Goal: Information Seeking & Learning: Check status

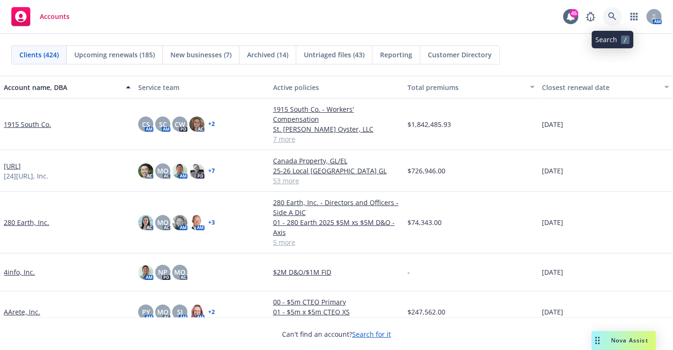
click at [615, 14] on icon at bounding box center [613, 16] width 9 height 9
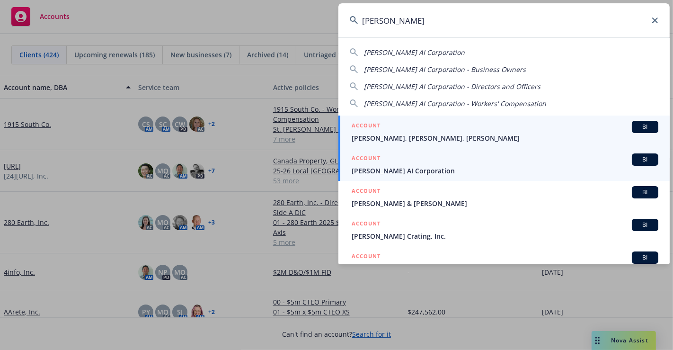
type input "rhoda"
click at [380, 170] on span "Rhoda AI Corporation" at bounding box center [505, 171] width 307 height 10
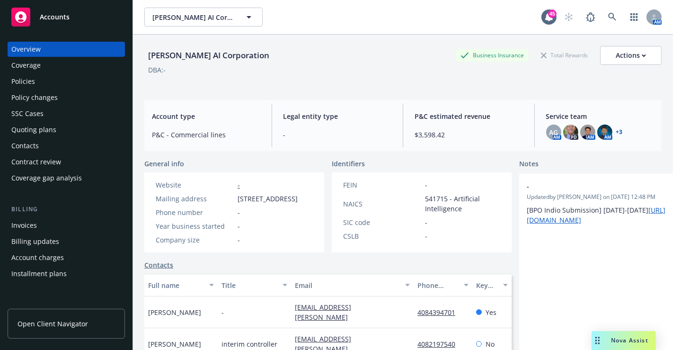
click at [42, 84] on div "Policies" at bounding box center [66, 81] width 110 height 15
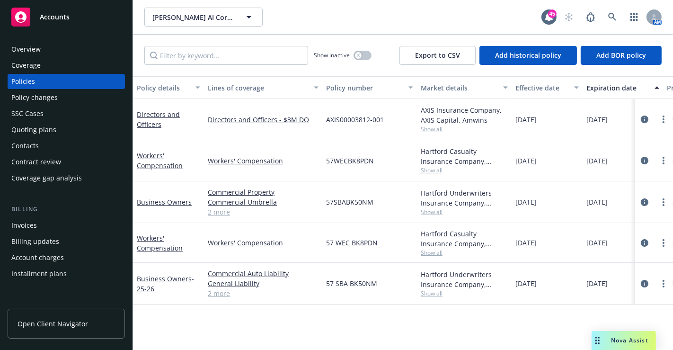
click at [22, 124] on div "Quoting plans" at bounding box center [33, 129] width 45 height 15
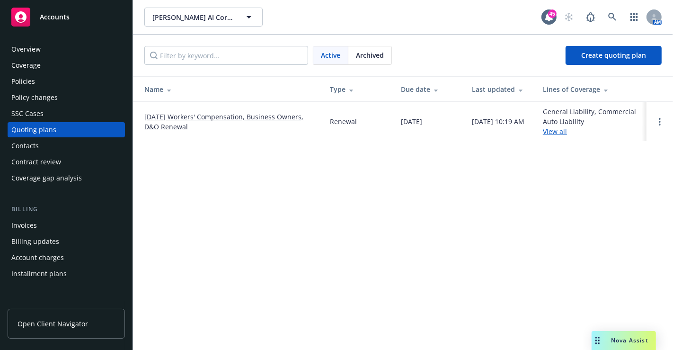
click at [371, 61] on div "Archived" at bounding box center [370, 55] width 43 height 18
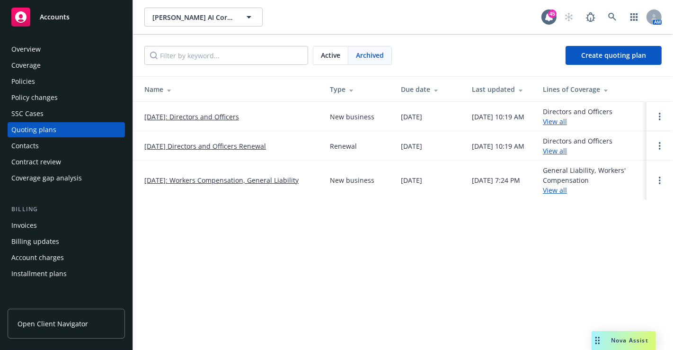
click at [183, 145] on link "10/01/25 Directors and Officers Renewal" at bounding box center [205, 146] width 122 height 10
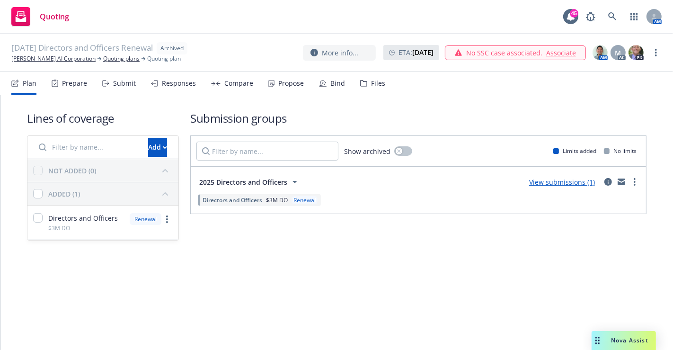
click at [375, 84] on div "Files" at bounding box center [378, 84] width 14 height 8
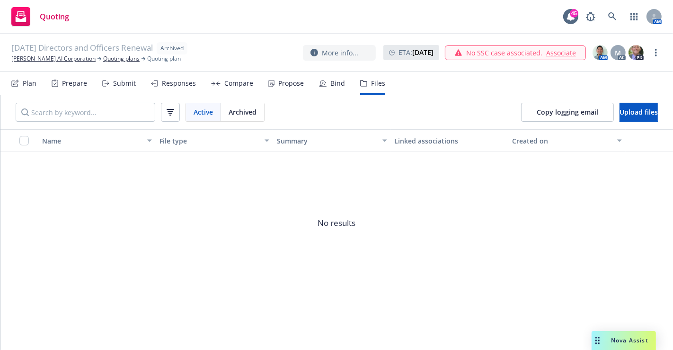
click at [42, 63] on div "10/01/25 Directors and Officers Renewal Archived Rhoda AI Corporation Quoting p…" at bounding box center [336, 53] width 673 height 38
click at [42, 59] on link "Rhoda AI Corporation" at bounding box center [53, 58] width 84 height 9
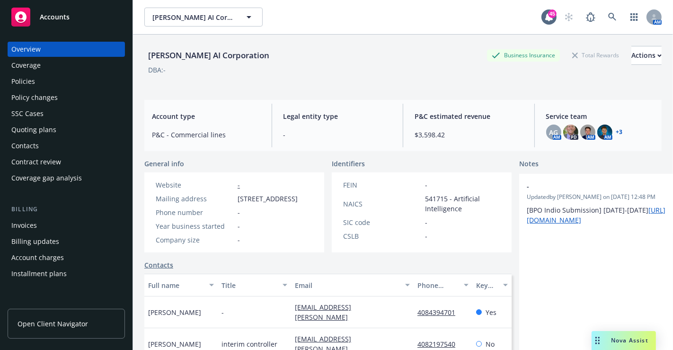
click at [34, 86] on div "Policies" at bounding box center [23, 81] width 24 height 15
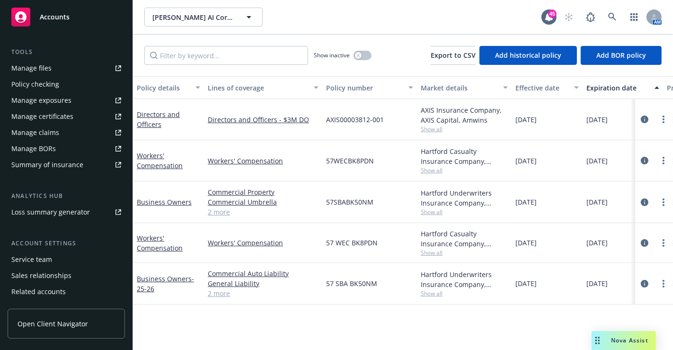
scroll to position [256, 0]
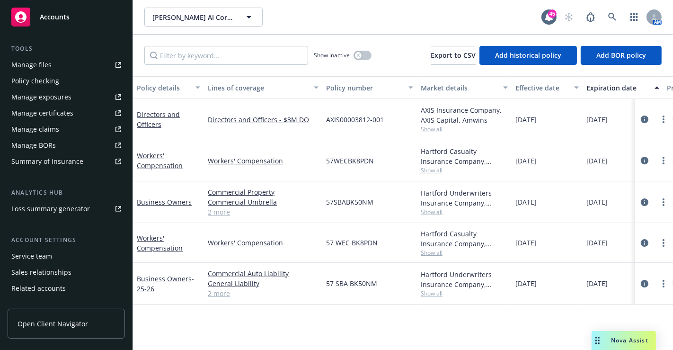
click at [27, 255] on div "Service team" at bounding box center [31, 256] width 41 height 15
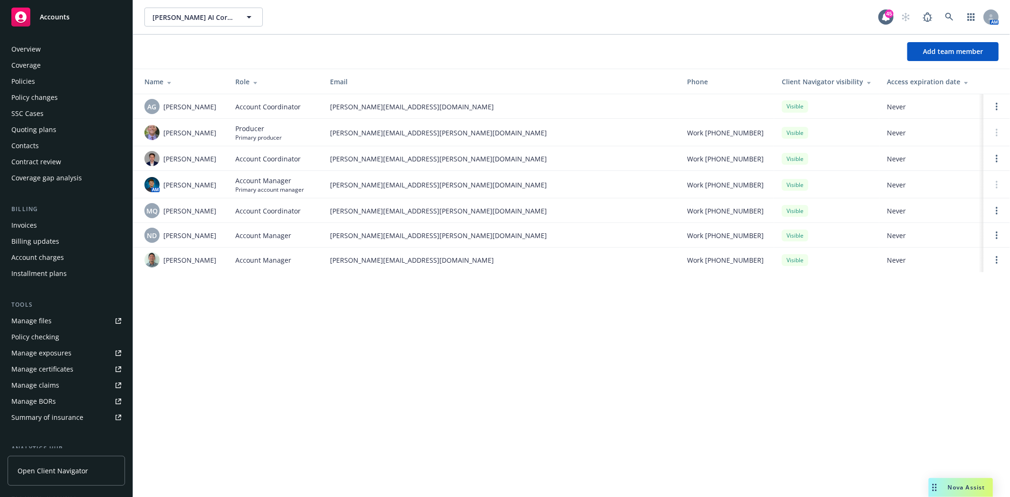
click at [30, 83] on div "Policies" at bounding box center [23, 81] width 24 height 15
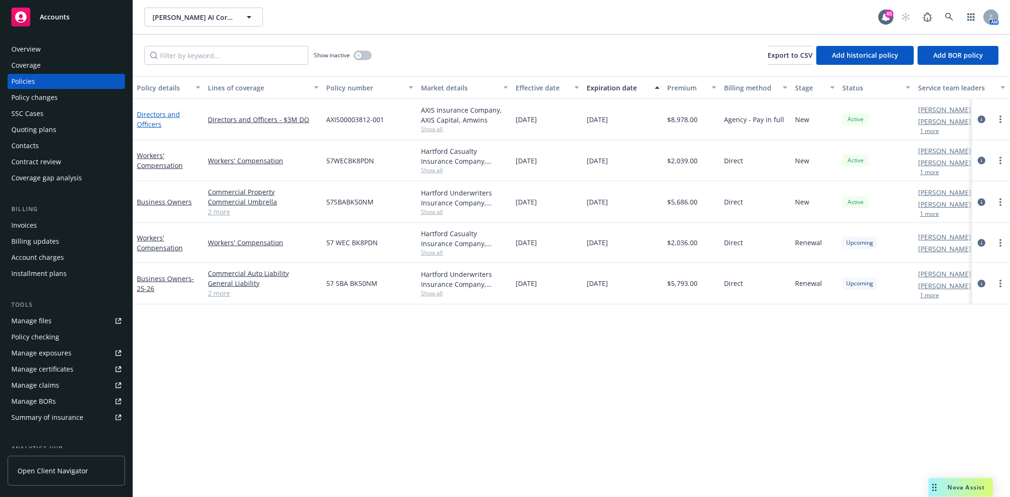
click at [168, 114] on link "Directors and Officers" at bounding box center [158, 119] width 43 height 19
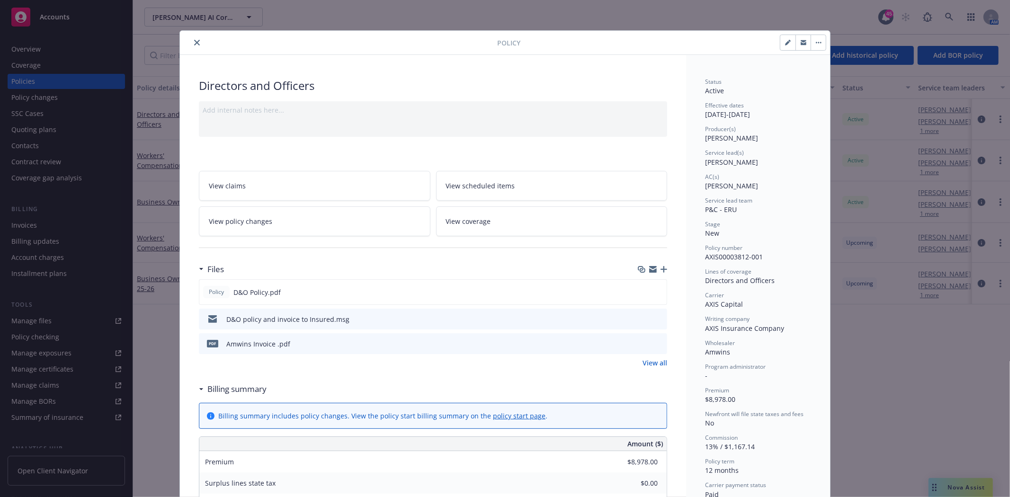
click at [673, 43] on icon "button" at bounding box center [788, 43] width 6 height 6
select select "NEW"
select select "12"
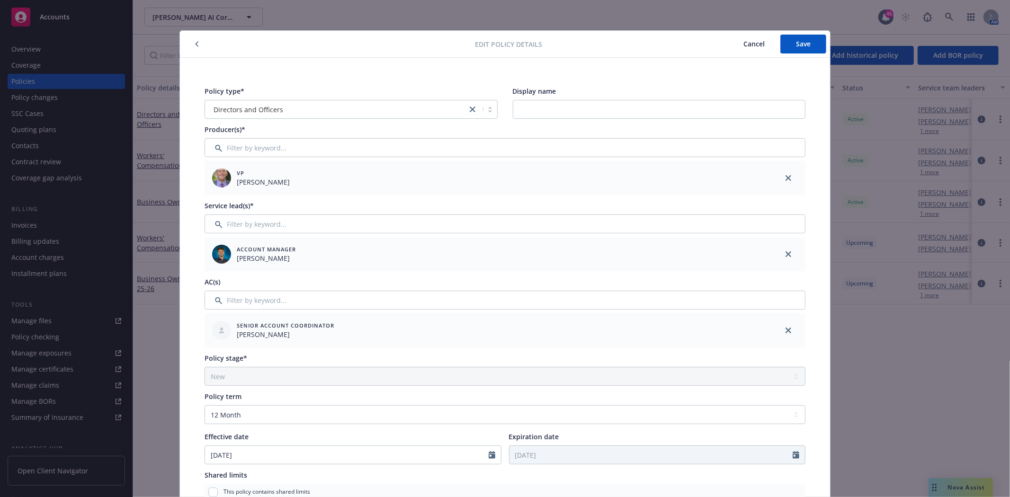
click at [673, 330] on icon "close" at bounding box center [789, 331] width 6 height 6
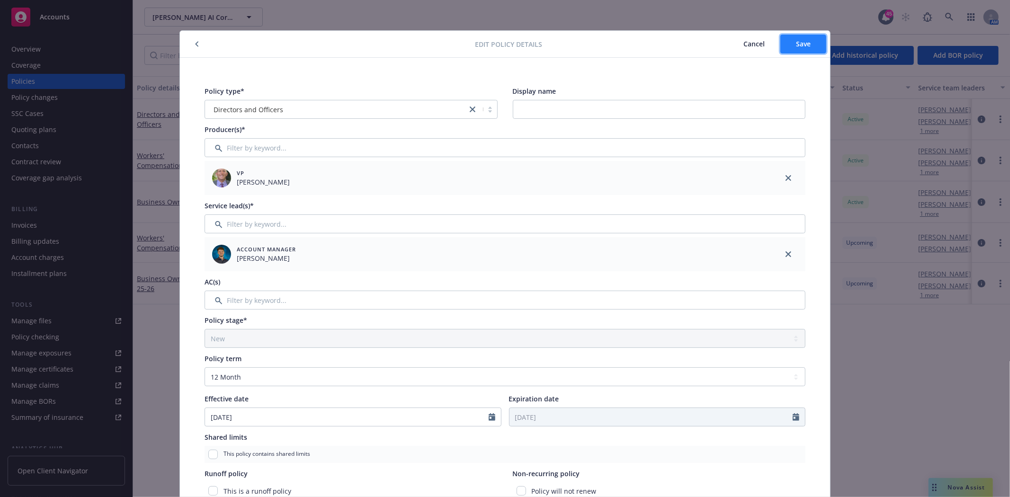
click at [673, 39] on span "Save" at bounding box center [803, 43] width 15 height 9
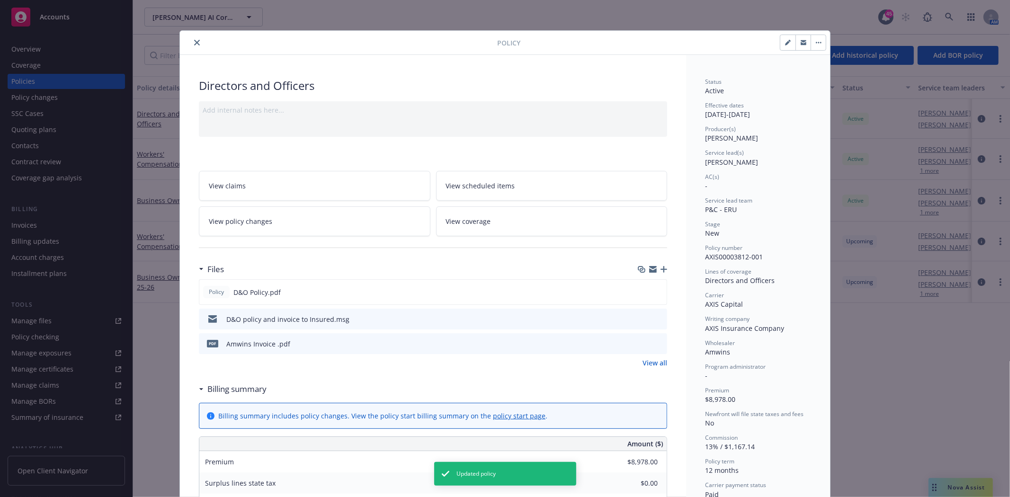
click at [196, 45] on icon "close" at bounding box center [197, 43] width 6 height 6
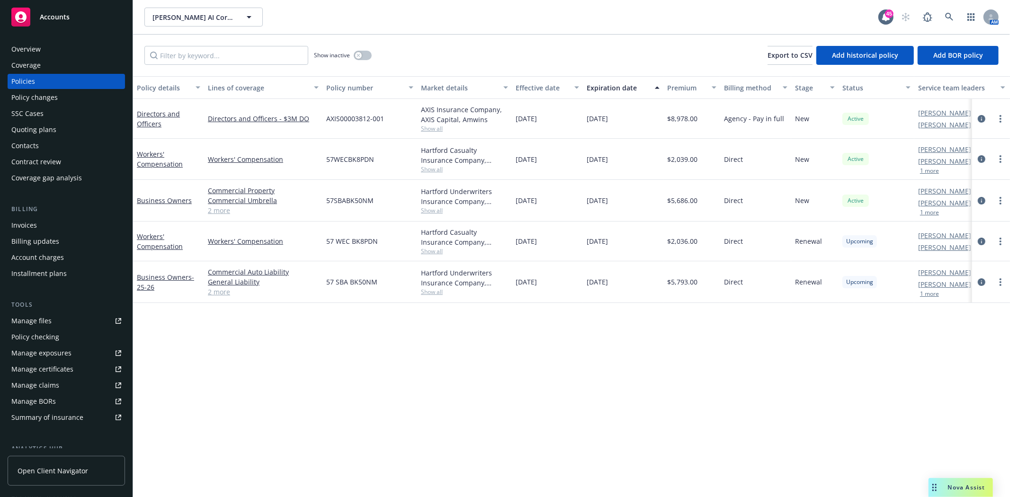
click at [27, 79] on div "Policies" at bounding box center [23, 81] width 24 height 15
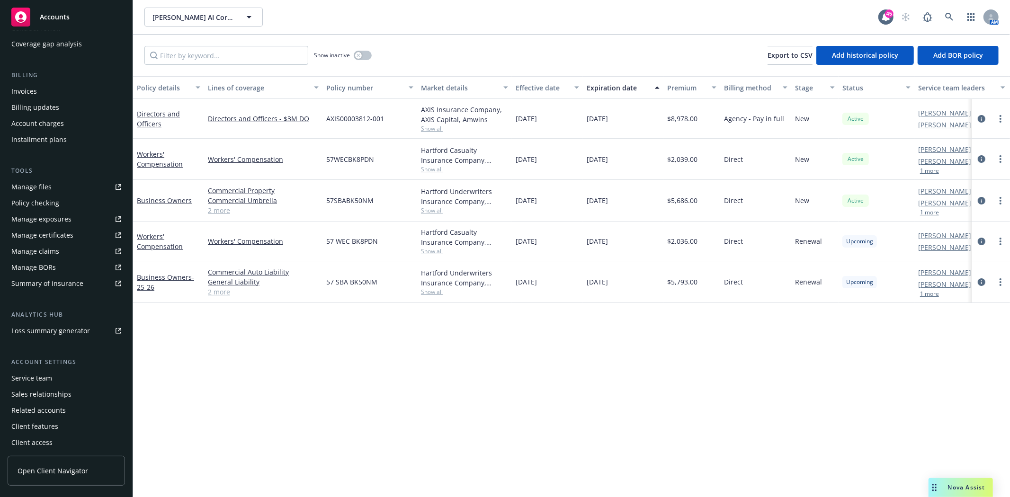
scroll to position [135, 0]
click at [21, 349] on div "Service team" at bounding box center [31, 376] width 41 height 15
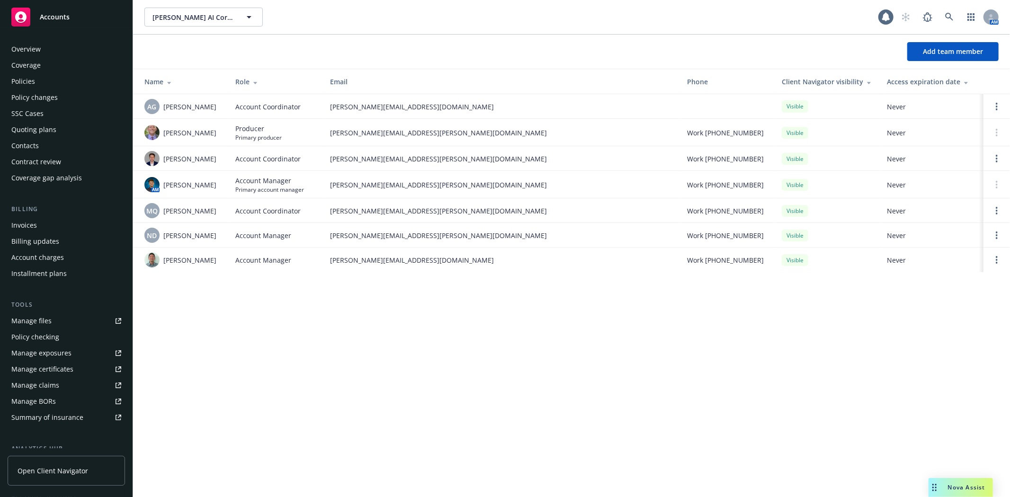
scroll to position [136, 0]
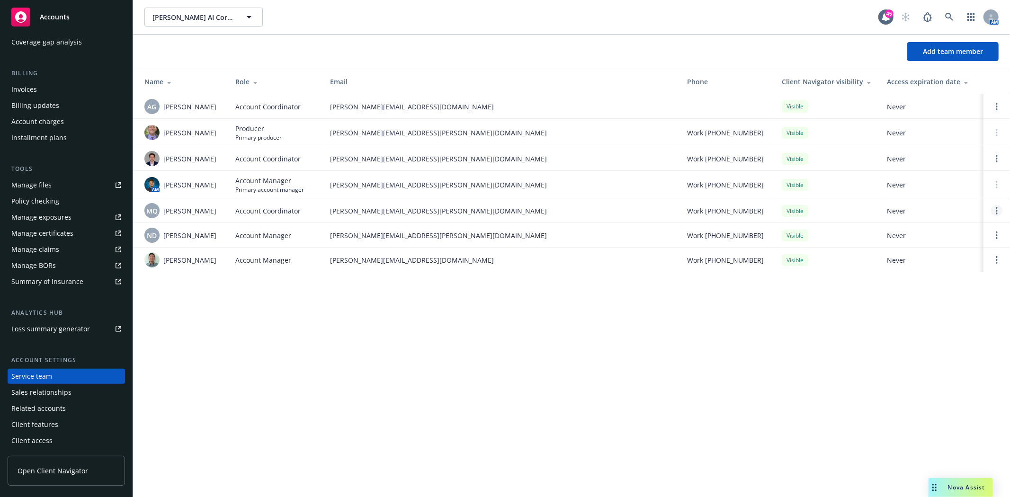
click at [673, 216] on link "Open options" at bounding box center [996, 210] width 11 height 11
click at [673, 195] on span "Remove account coordinator" at bounding box center [933, 190] width 114 height 9
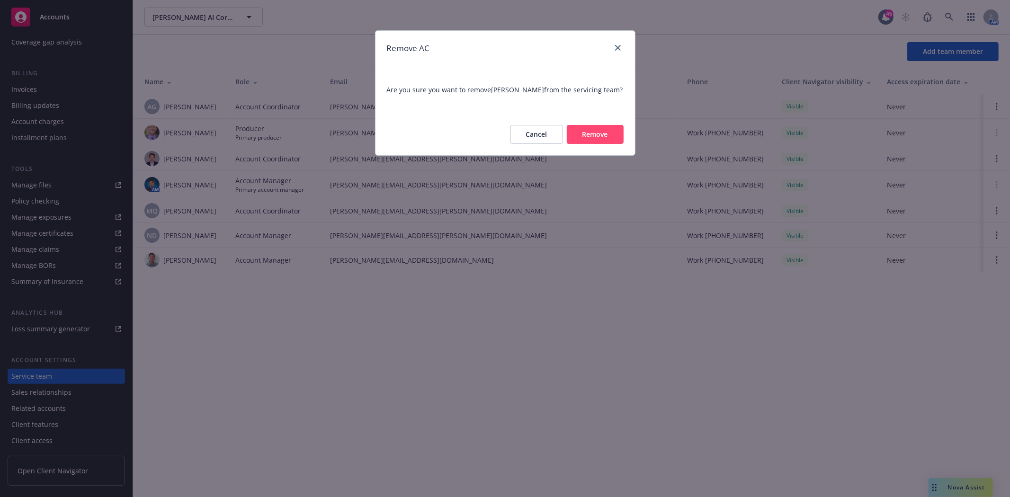
click at [599, 134] on button "Remove" at bounding box center [595, 134] width 57 height 19
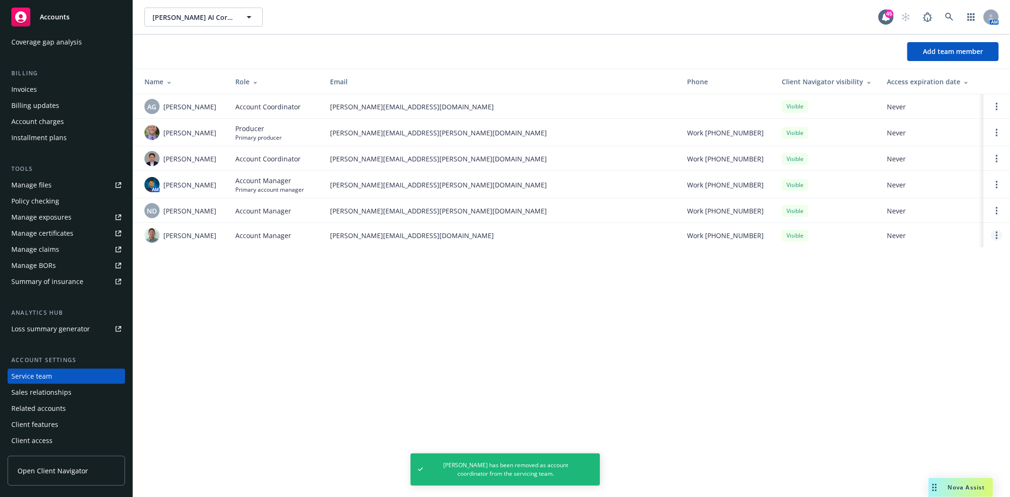
click at [673, 239] on link "Open options" at bounding box center [996, 235] width 11 height 11
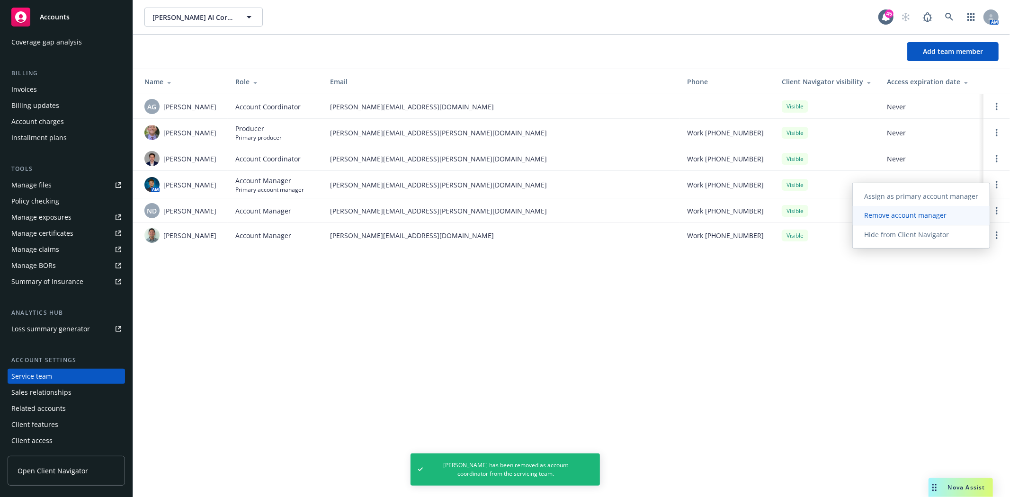
click at [673, 215] on span "Remove account manager" at bounding box center [905, 215] width 105 height 9
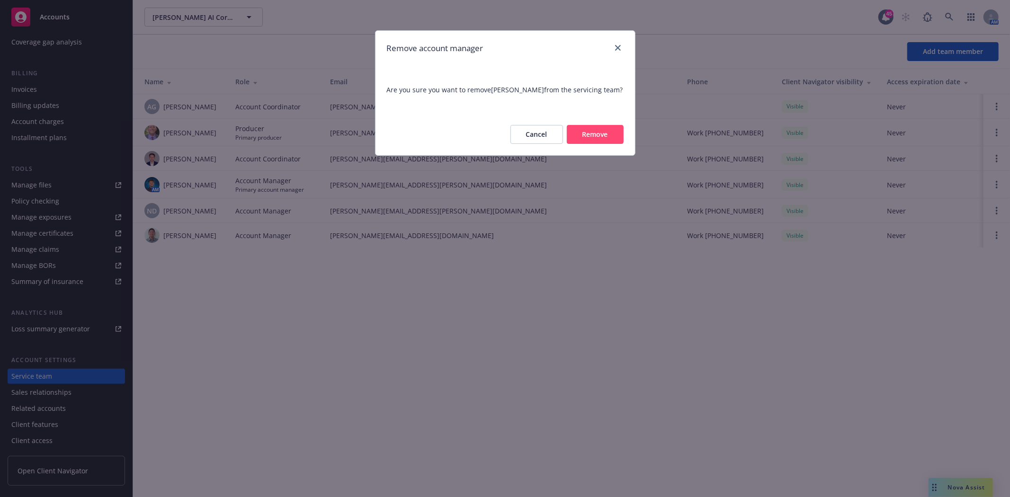
click at [588, 134] on button "Remove" at bounding box center [595, 134] width 57 height 19
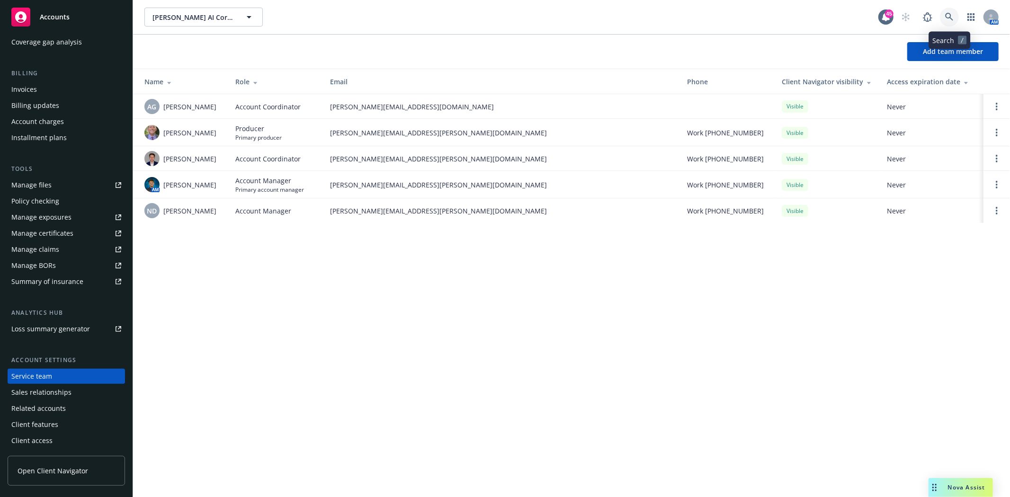
click at [673, 17] on icon at bounding box center [949, 17] width 9 height 9
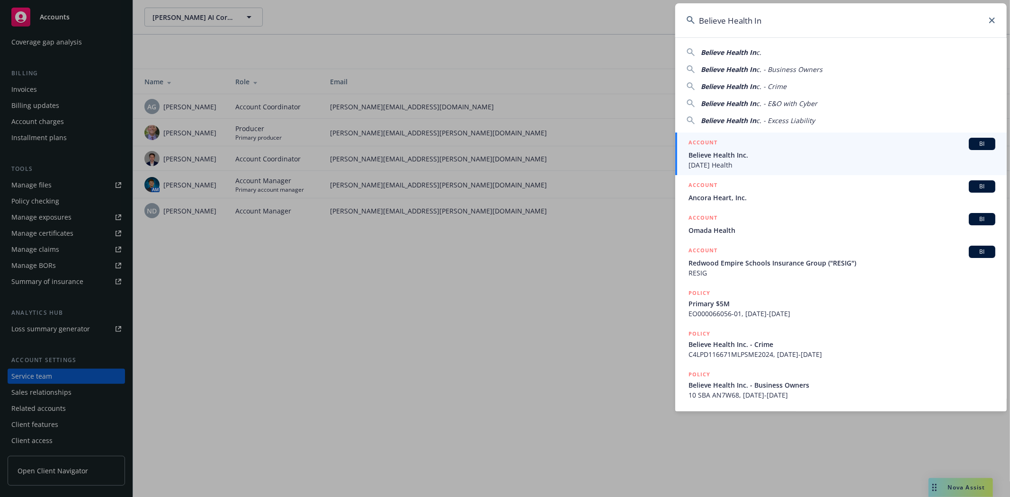
type input "Believe Health In"
click at [673, 154] on span "Believe Health Inc." at bounding box center [842, 155] width 307 height 10
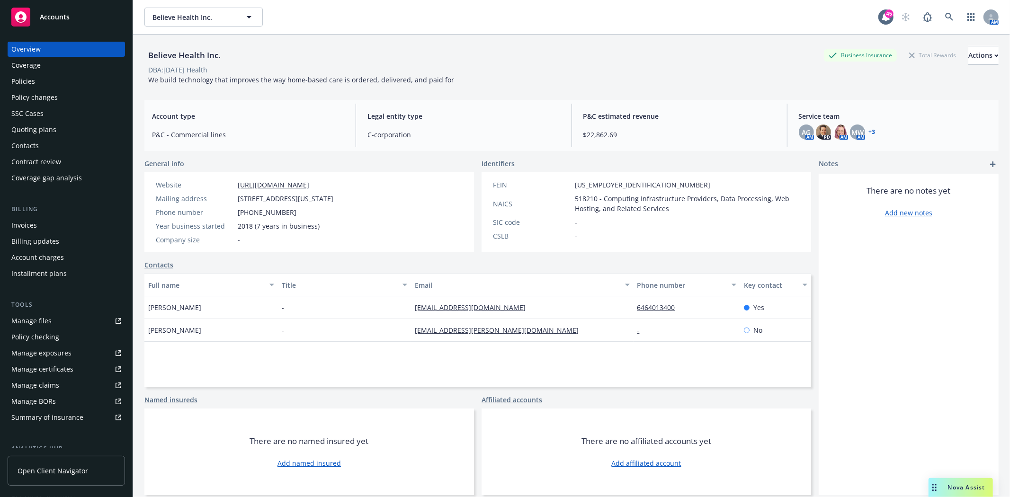
click at [40, 86] on div "Policies" at bounding box center [66, 81] width 110 height 15
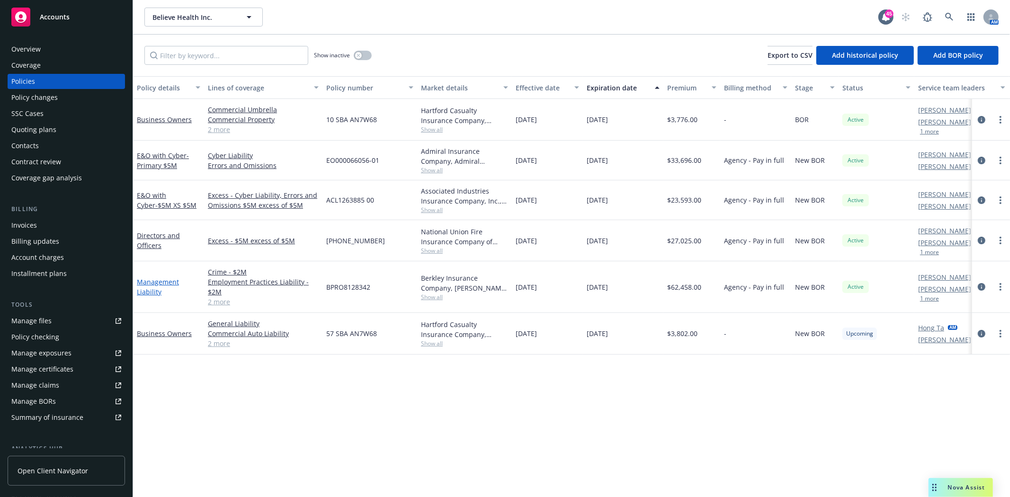
click at [152, 291] on link "Management Liability" at bounding box center [158, 287] width 42 height 19
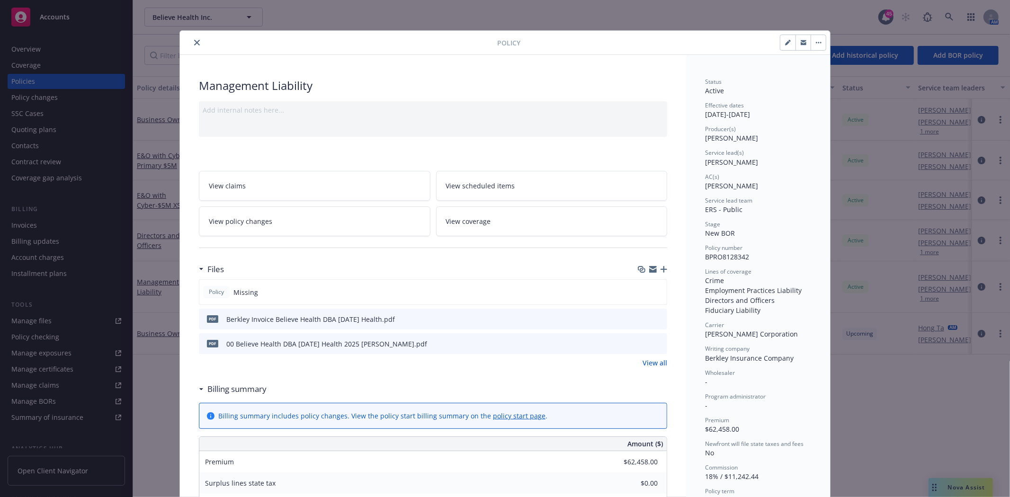
click at [654, 342] on icon "preview file" at bounding box center [658, 343] width 9 height 7
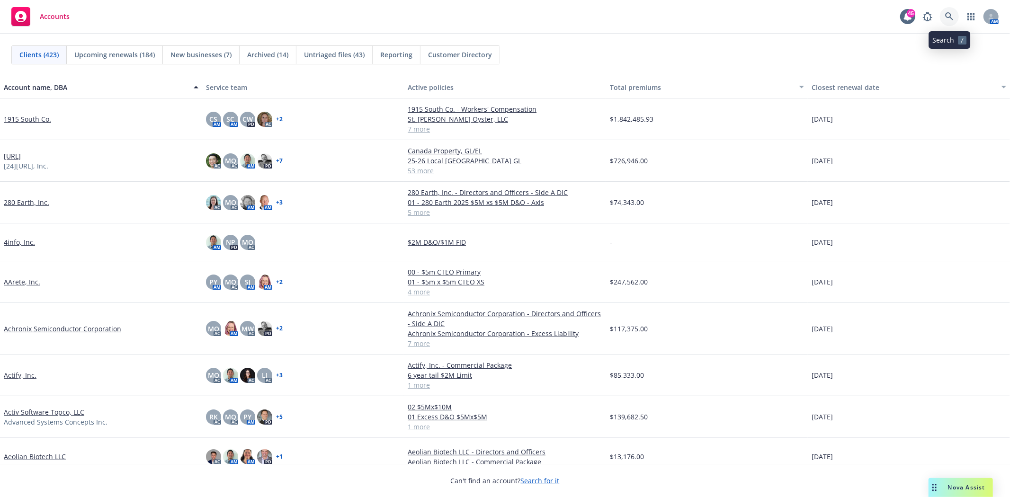
click at [948, 14] on icon at bounding box center [949, 16] width 9 height 9
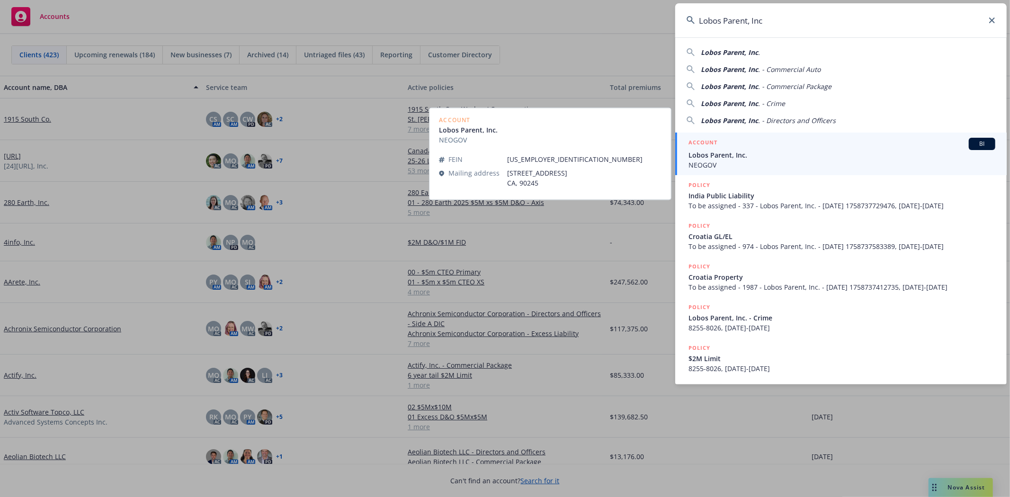
type input "Lobos Parent, Inc"
click at [720, 163] on span "NEOGOV" at bounding box center [842, 165] width 307 height 10
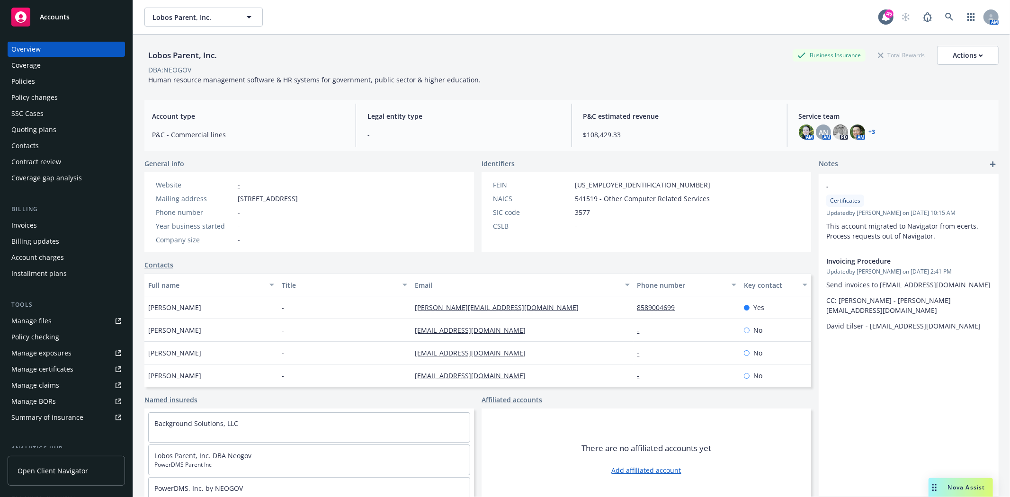
click at [44, 81] on div "Policies" at bounding box center [66, 81] width 110 height 15
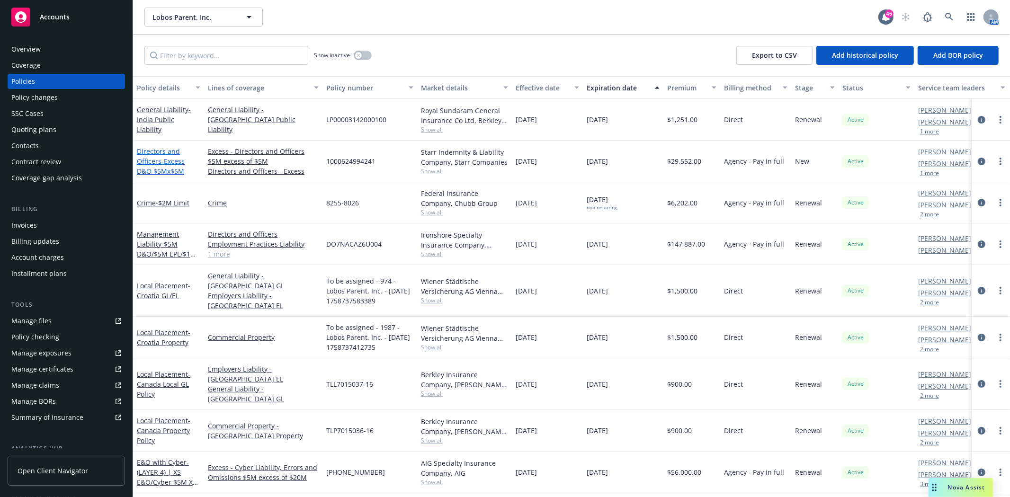
click at [154, 160] on link "Directors and Officers - Excess D&O $5Mx$5M" at bounding box center [161, 161] width 48 height 29
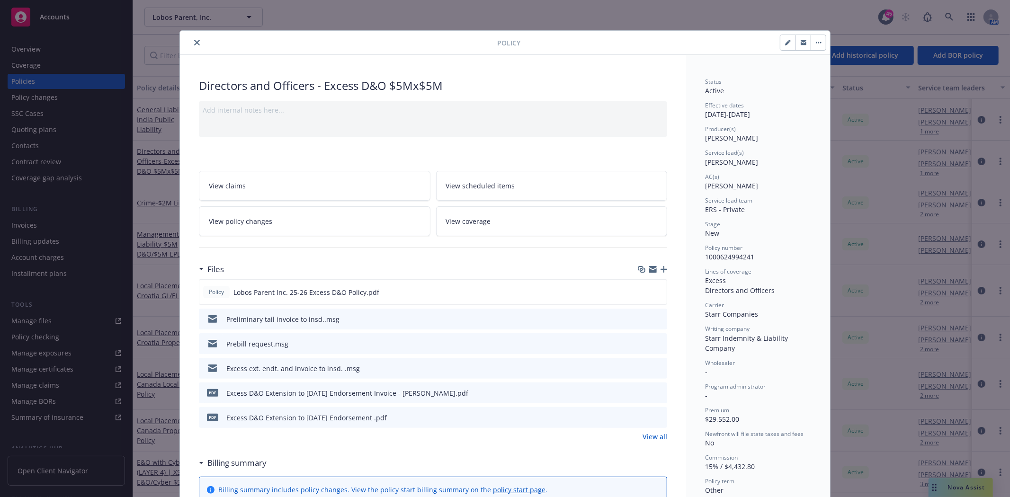
click at [194, 44] on icon "close" at bounding box center [197, 43] width 6 height 6
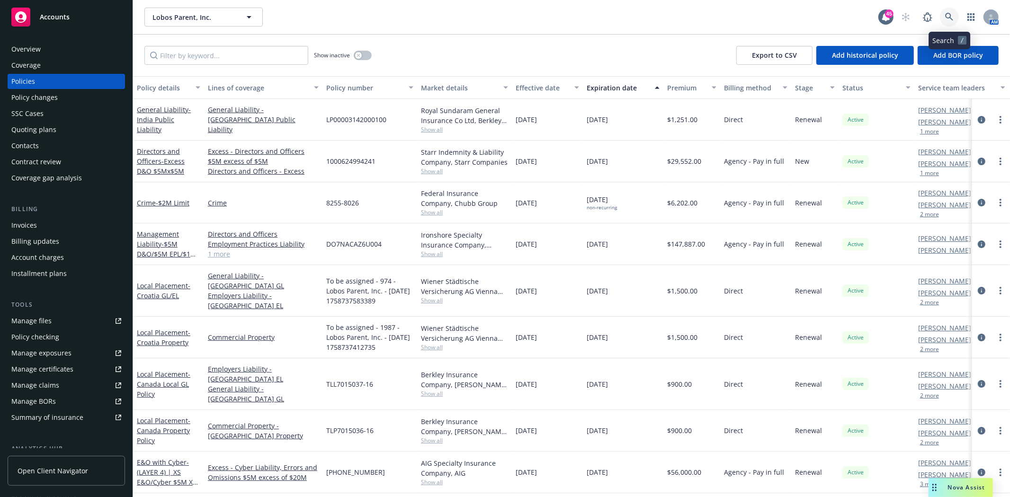
click at [949, 13] on icon at bounding box center [949, 17] width 8 height 8
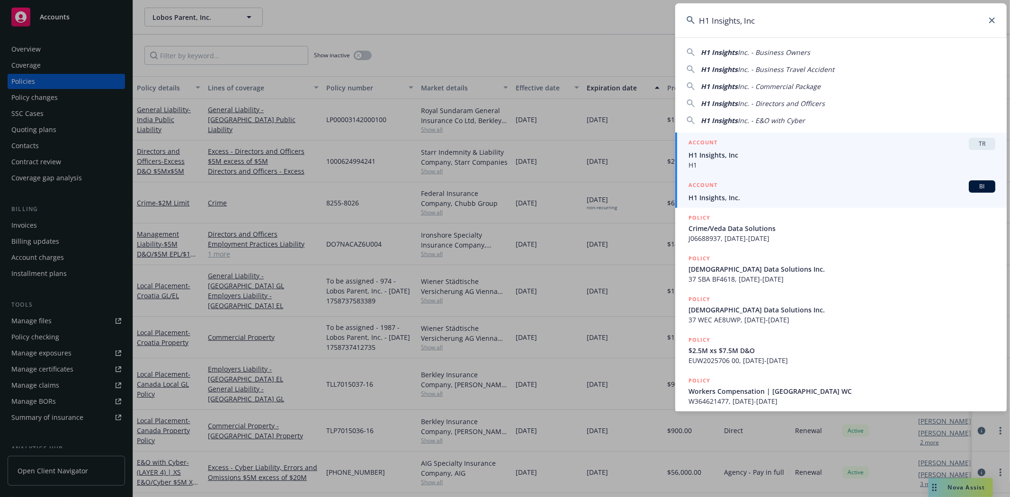
type input "H1 Insights, Inc"
click at [721, 191] on div "ACCOUNT BI" at bounding box center [842, 186] width 307 height 12
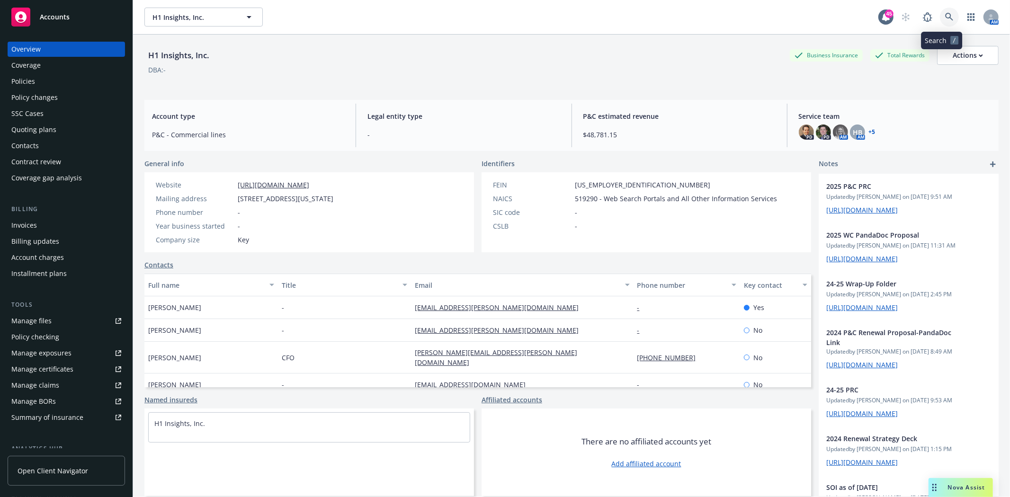
click at [945, 16] on icon at bounding box center [949, 17] width 9 height 9
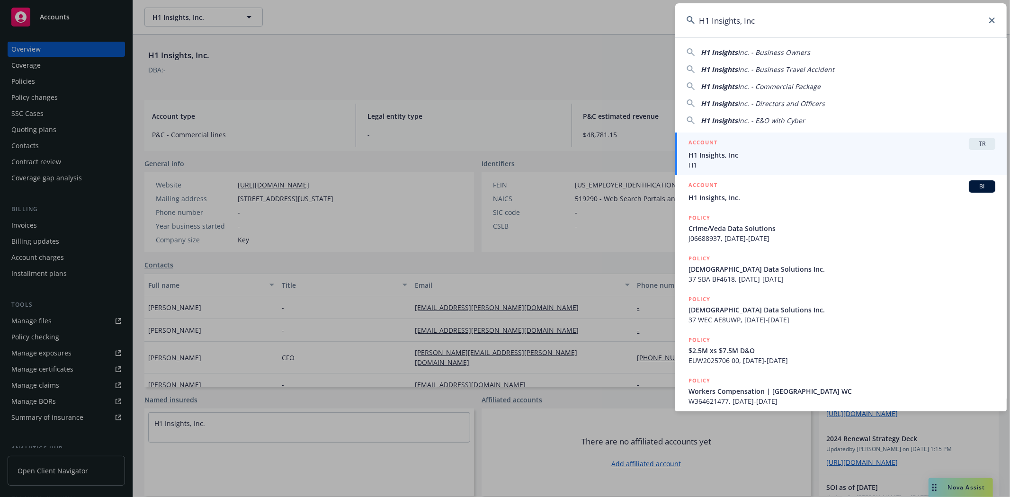
drag, startPoint x: 764, startPoint y: 17, endPoint x: 625, endPoint y: 24, distance: 139.4
click at [625, 24] on div "H1 Insights, Inc H1 Insights Inc. - Business Owners H1 Insights Inc. - Business…" at bounding box center [505, 248] width 1010 height 497
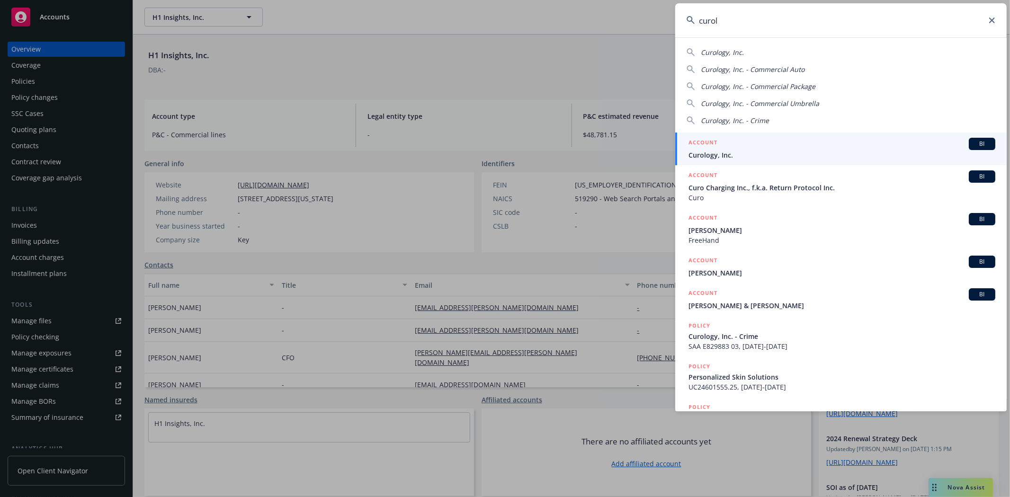
type input "curol"
click at [730, 148] on div "ACCOUNT BI" at bounding box center [842, 144] width 307 height 12
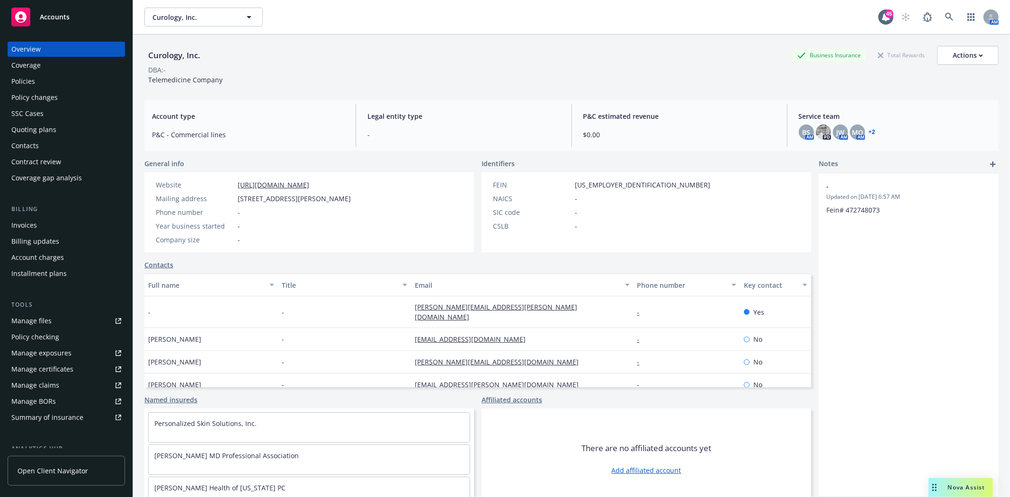
click at [28, 83] on div "Policies" at bounding box center [23, 81] width 24 height 15
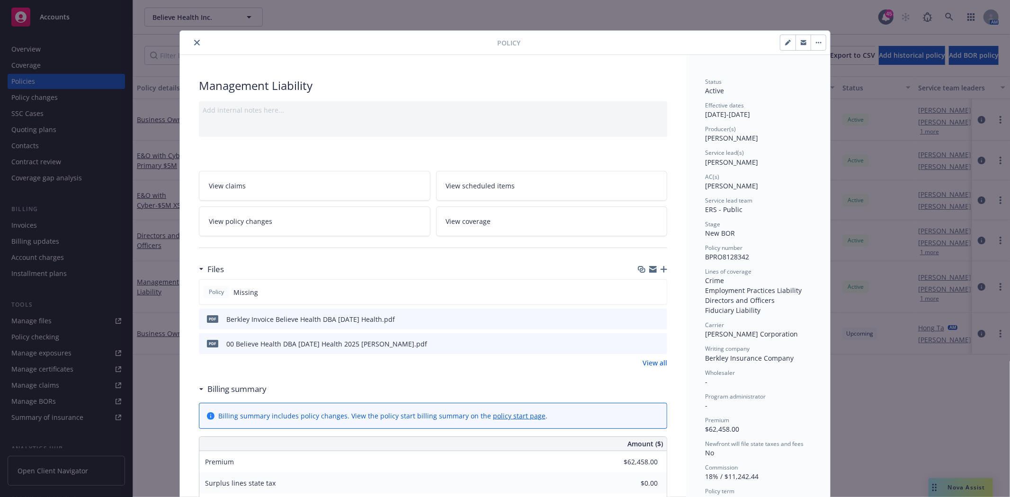
click at [194, 44] on icon "close" at bounding box center [197, 43] width 6 height 6
